Goal: Task Accomplishment & Management: Manage account settings

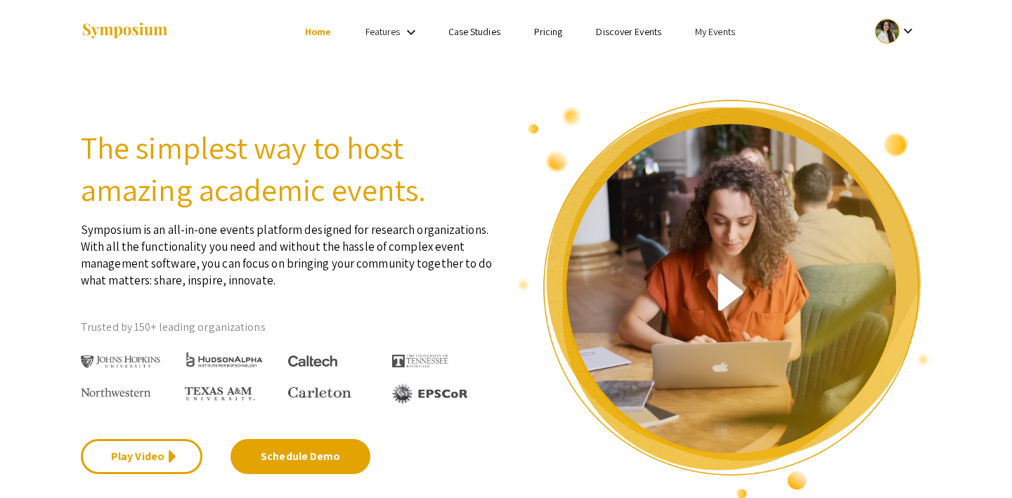
click at [718, 39] on li "My Events" at bounding box center [715, 31] width 74 height 17
click at [719, 64] on button "Events I've organized" at bounding box center [737, 63] width 120 height 34
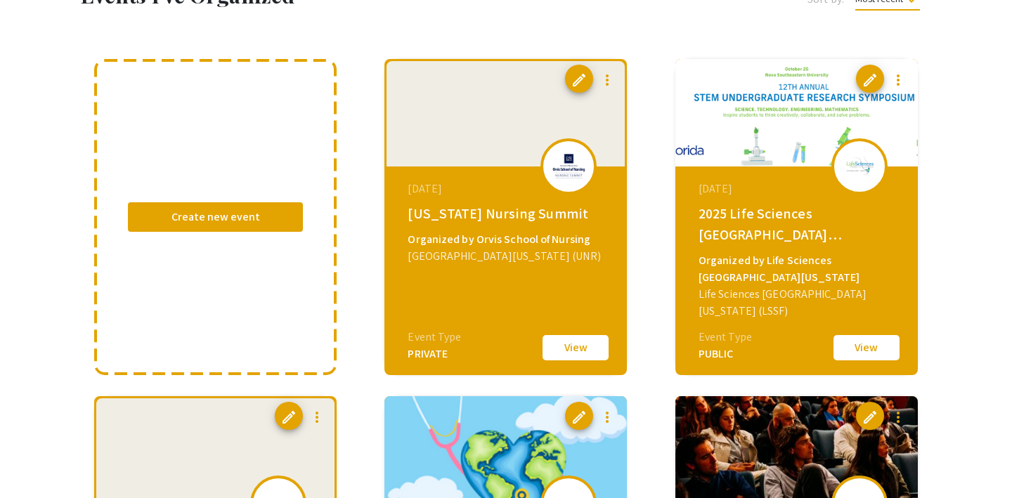
scroll to position [98, 0]
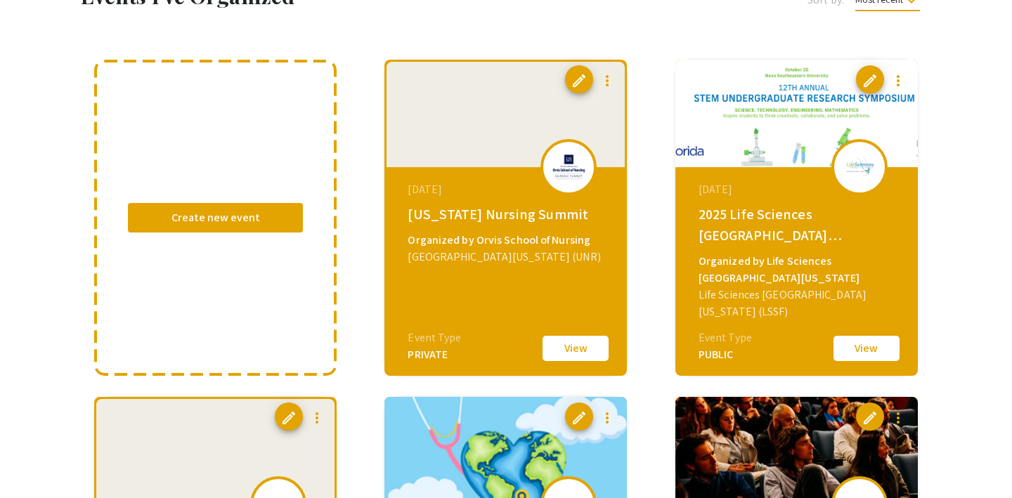
click at [869, 344] on button "View" at bounding box center [866, 349] width 70 height 30
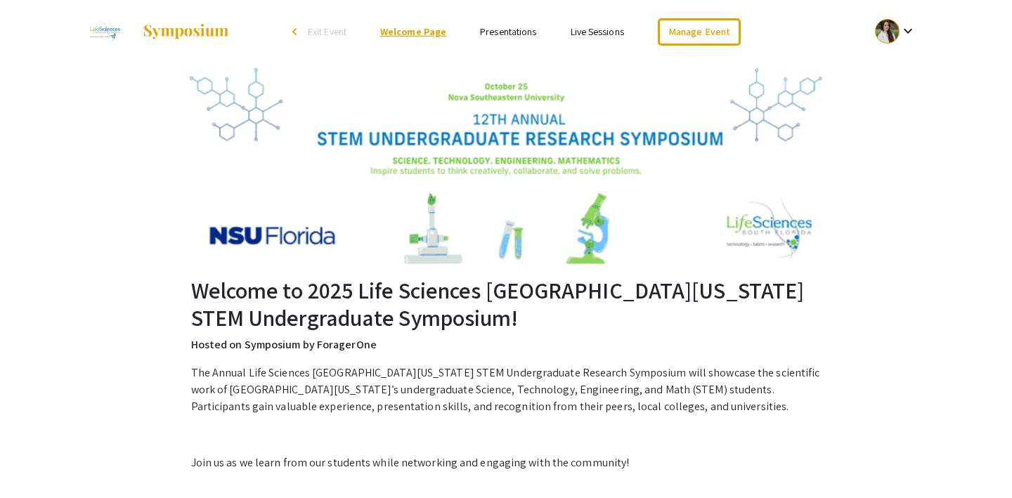
click at [406, 27] on link "Welcome Page" at bounding box center [413, 31] width 66 height 13
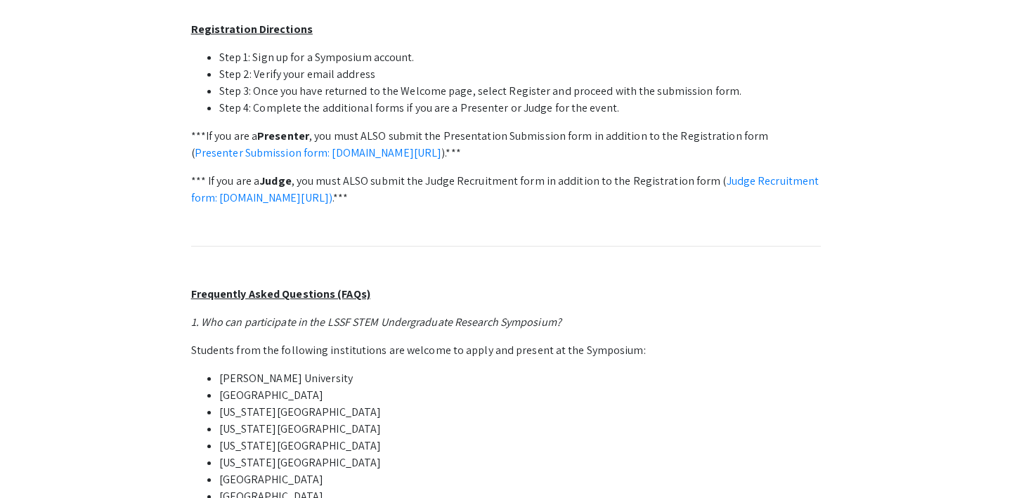
scroll to position [646, 0]
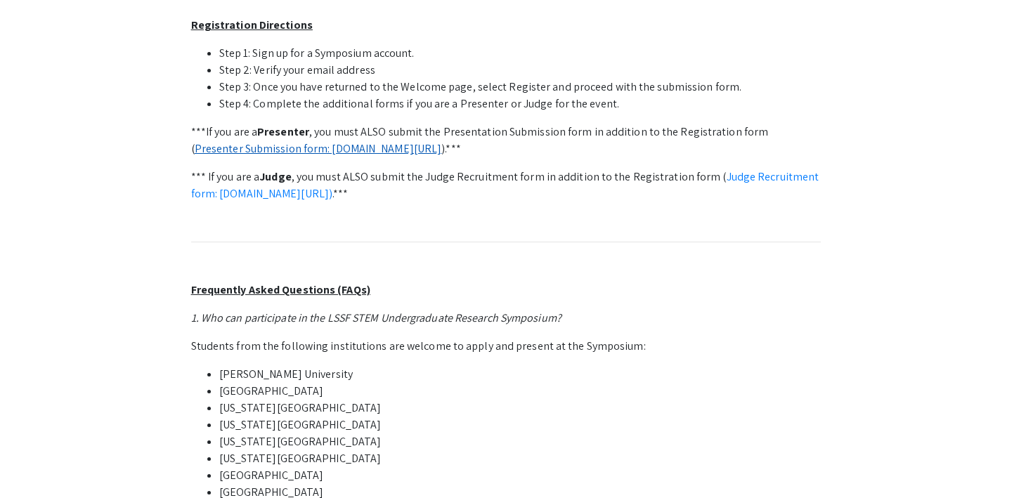
click at [442, 151] on link "Presenter Submission form: symposium.foragerone.com/lssfsymposium2025/submission" at bounding box center [318, 148] width 247 height 15
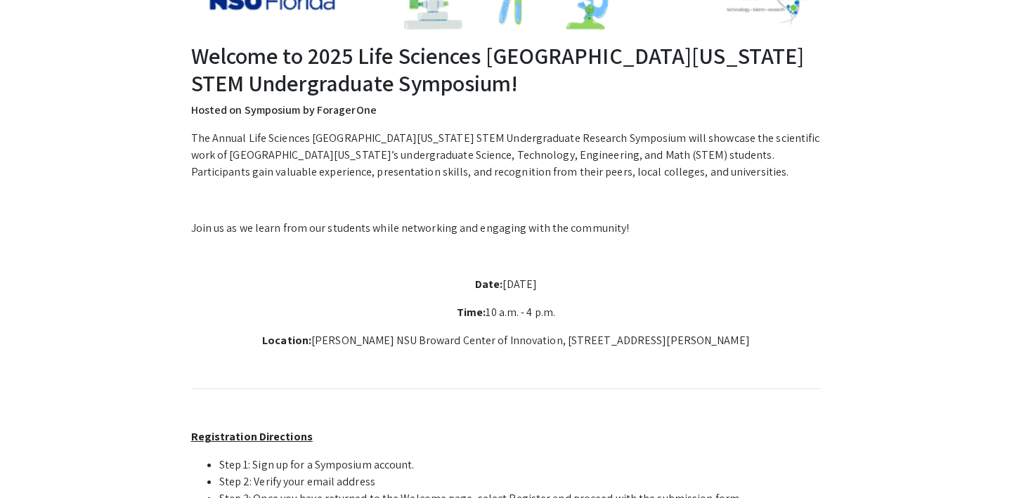
scroll to position [0, 0]
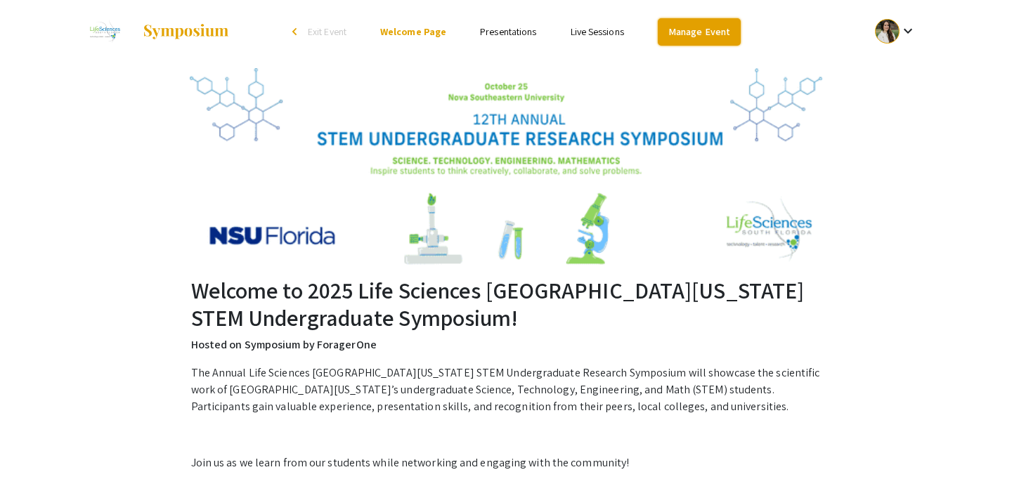
click at [696, 24] on link "Manage Event" at bounding box center [699, 31] width 83 height 27
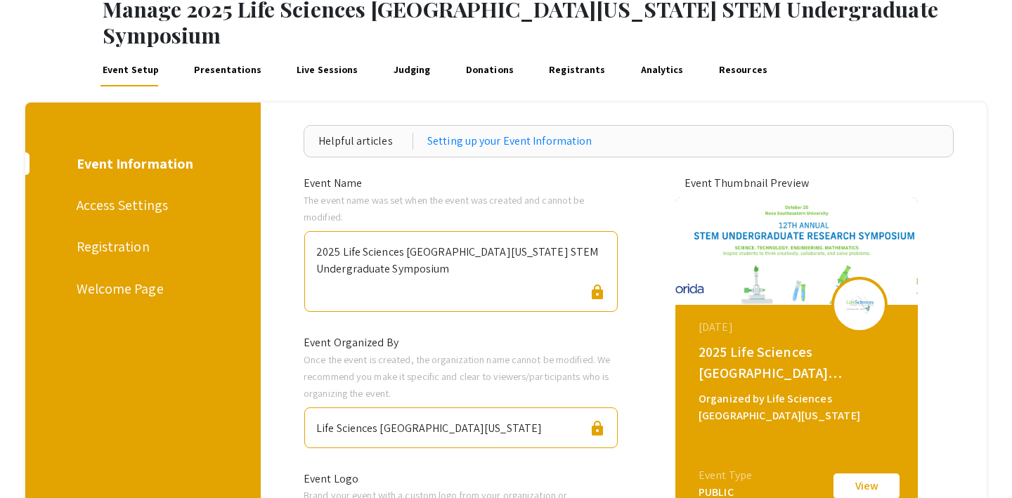
scroll to position [78, 0]
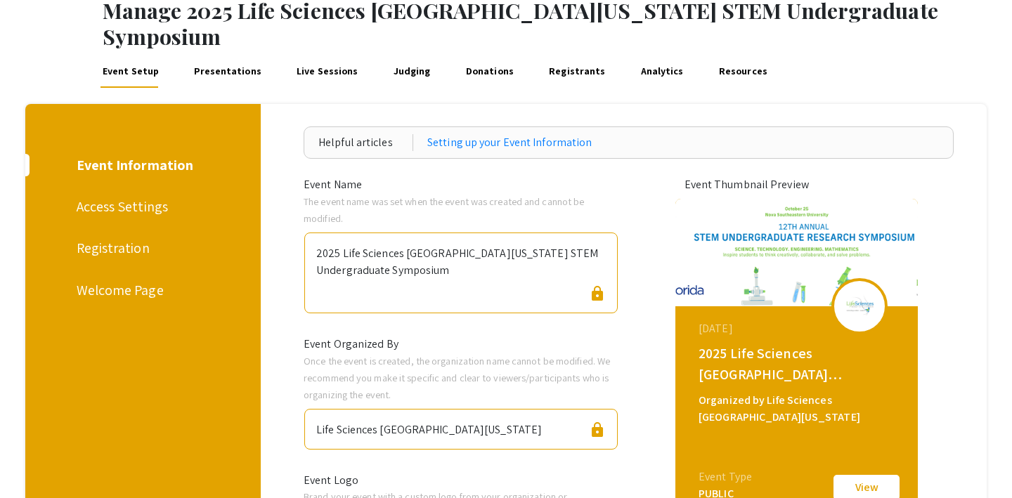
click at [138, 196] on div "Access Settings" at bounding box center [141, 206] width 129 height 21
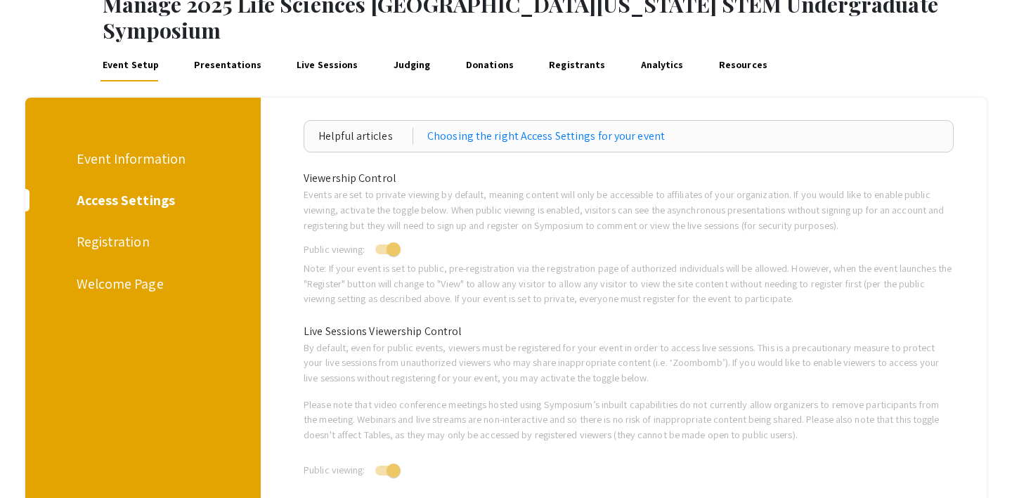
scroll to position [84, 0]
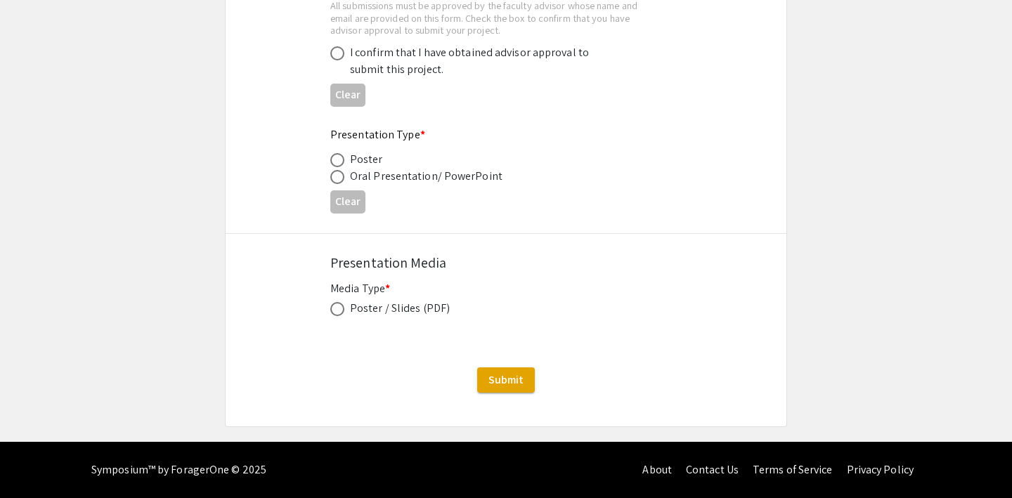
scroll to position [2183, 0]
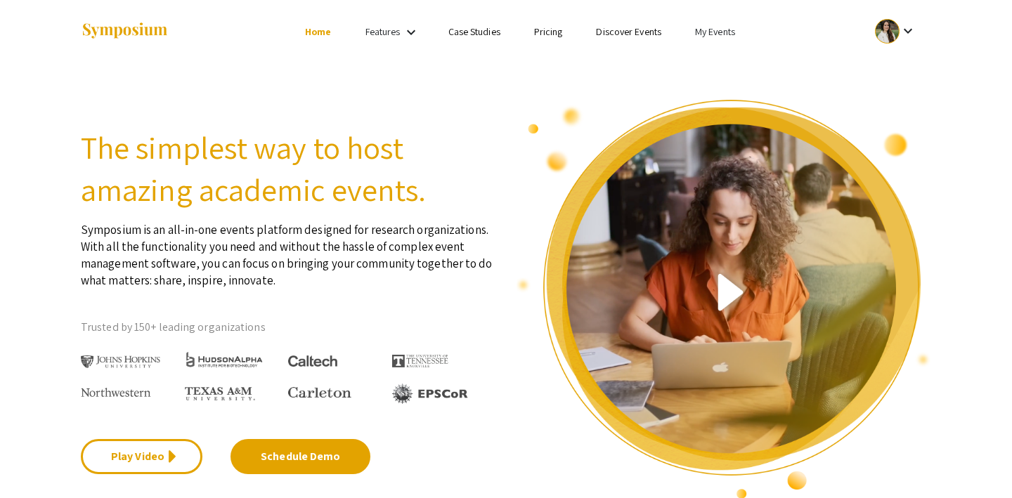
click at [707, 25] on link "My Events" at bounding box center [715, 31] width 40 height 13
click at [702, 53] on button "Events I've organized" at bounding box center [737, 63] width 120 height 34
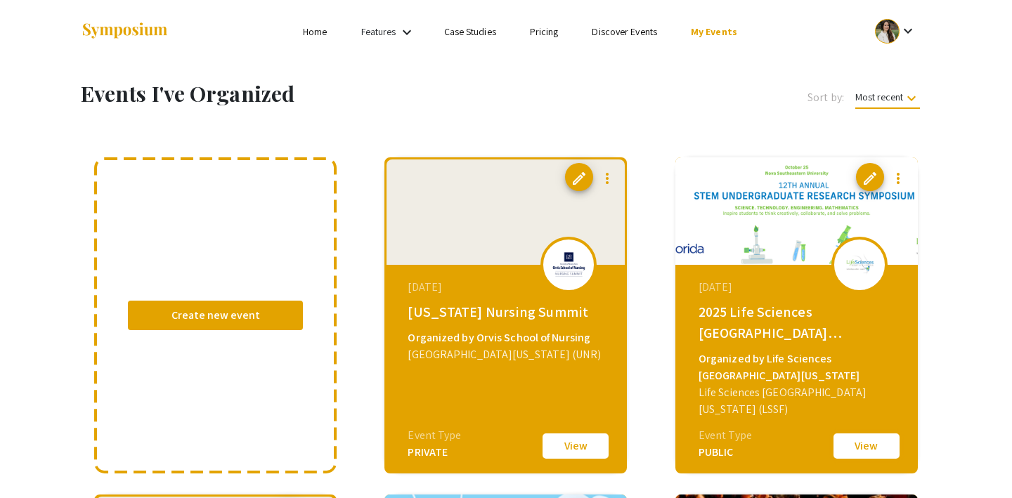
click at [846, 445] on button "View" at bounding box center [866, 446] width 70 height 30
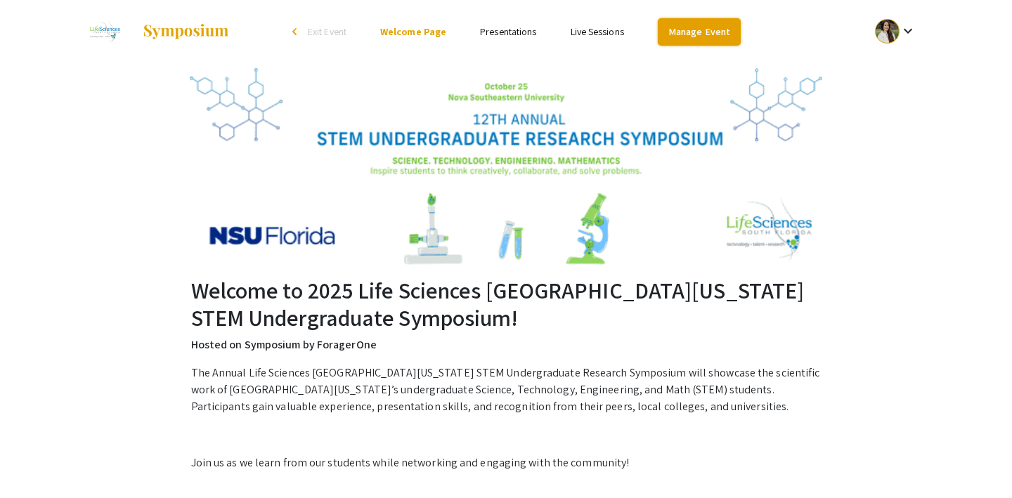
click at [684, 32] on link "Manage Event" at bounding box center [699, 31] width 83 height 27
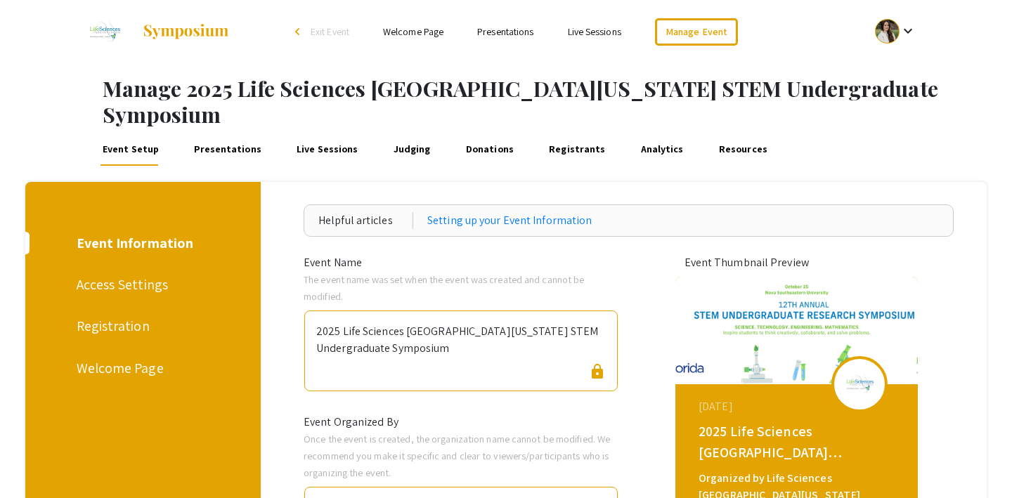
click at [98, 315] on div "Registration" at bounding box center [141, 325] width 129 height 21
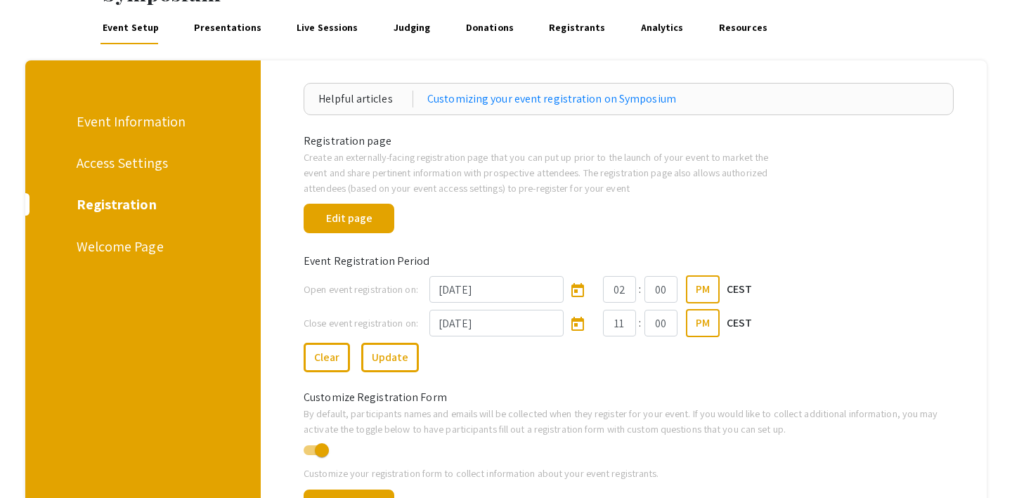
scroll to position [114, 0]
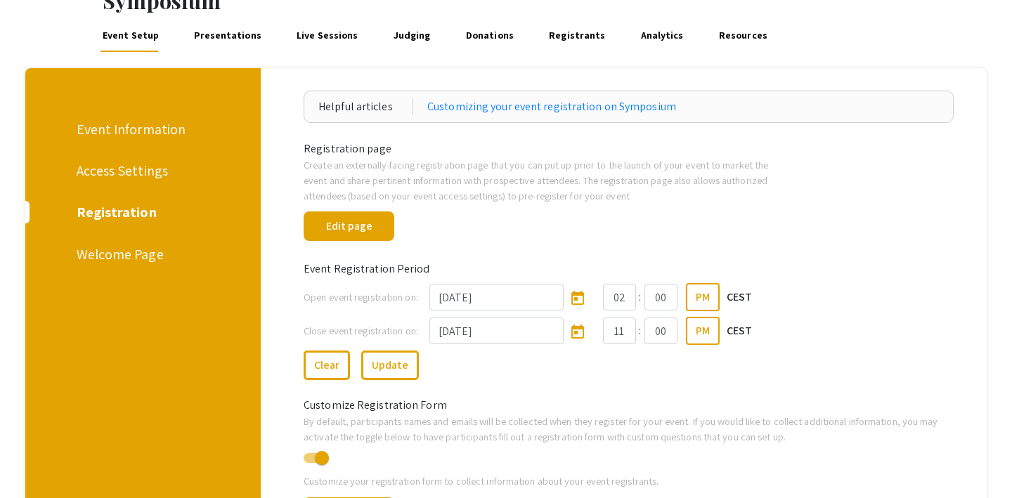
click at [113, 160] on div "Access Settings" at bounding box center [141, 170] width 129 height 21
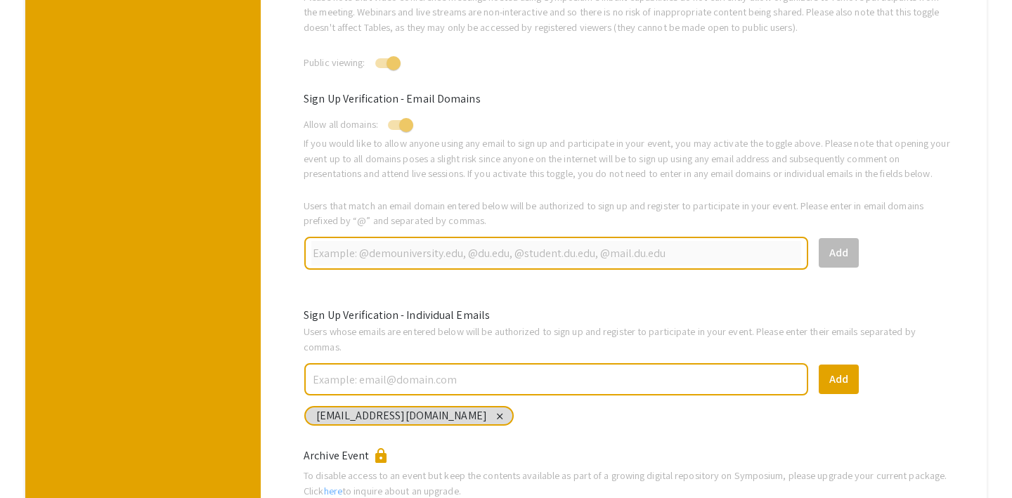
scroll to position [14, 0]
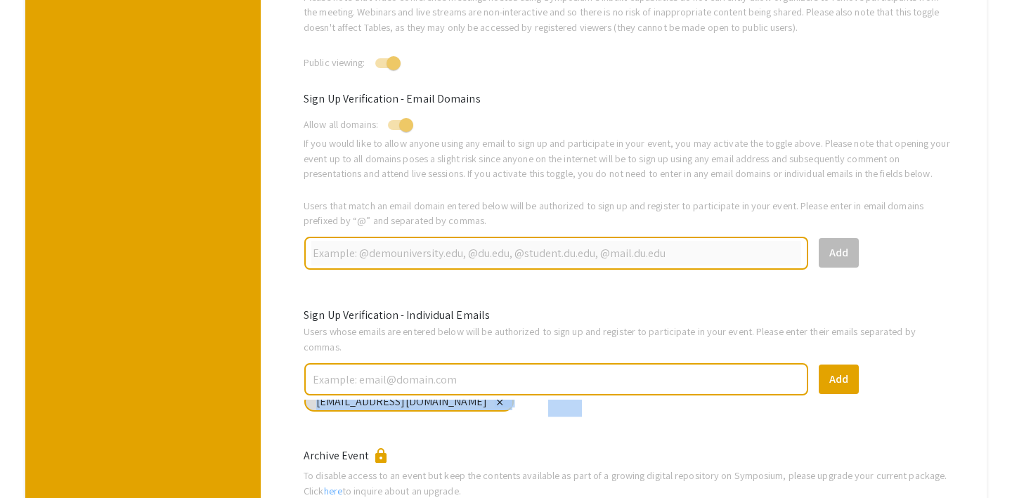
drag, startPoint x: 315, startPoint y: 390, endPoint x: 366, endPoint y: 391, distance: 50.6
click at [366, 400] on div "aalzate@fiu.edu close close done" at bounding box center [628, 413] width 671 height 27
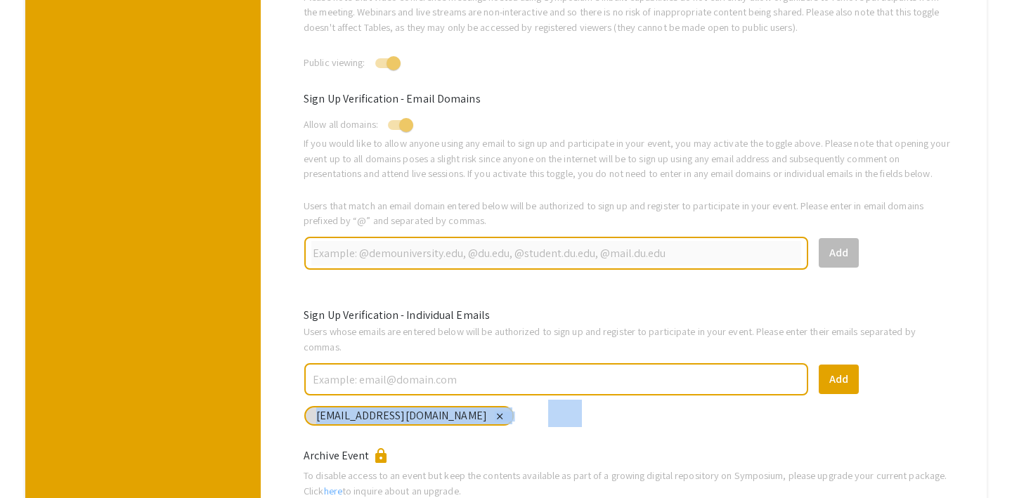
copy div "aalzate@fiu.edu close close done"
click at [918, 266] on div "Viewership Control Events are set to private viewing by default, meaning conten…" at bounding box center [628, 153] width 671 height 780
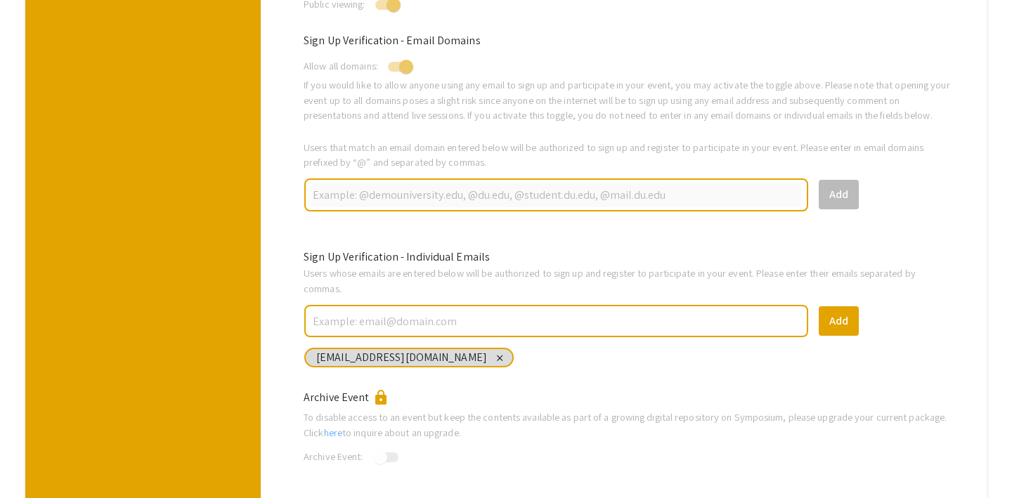
scroll to position [563, 0]
